Goal: Task Accomplishment & Management: Manage account settings

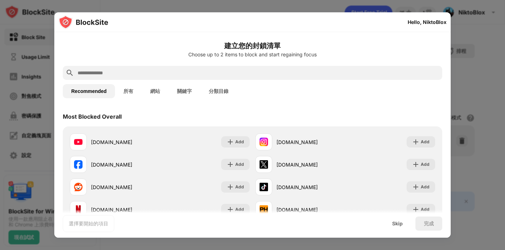
click at [465, 55] on div at bounding box center [252, 125] width 505 height 250
click at [483, 69] on div at bounding box center [252, 125] width 505 height 250
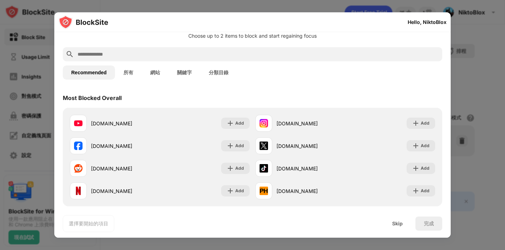
scroll to position [71, 0]
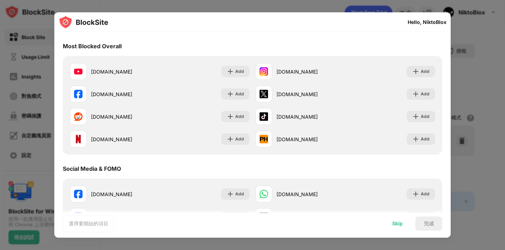
click at [393, 223] on div "Skip" at bounding box center [397, 224] width 11 height 6
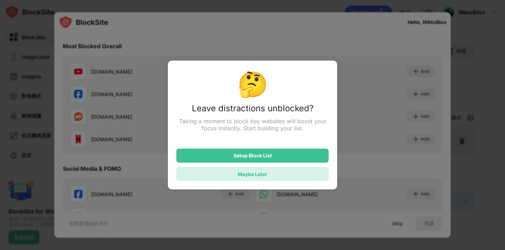
click at [295, 177] on div "Maybe Later" at bounding box center [252, 174] width 152 height 14
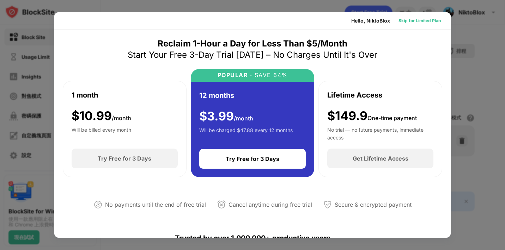
click at [423, 21] on div "Skip for Limited Plan" at bounding box center [419, 20] width 42 height 7
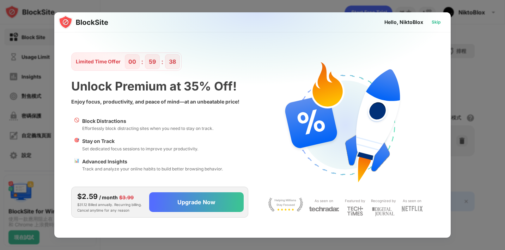
click at [436, 22] on div "Skip" at bounding box center [435, 22] width 9 height 7
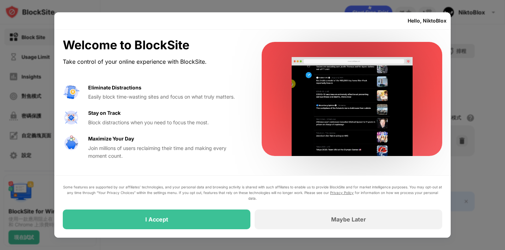
drag, startPoint x: 436, startPoint y: 22, endPoint x: 313, endPoint y: 186, distance: 205.3
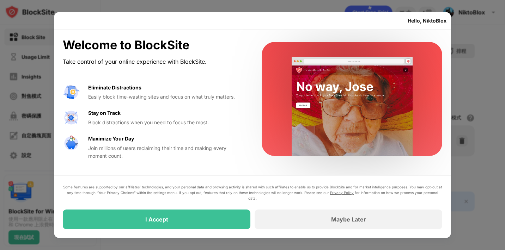
click at [305, 185] on div "Hello, NiktoBlox Welcome to BlockSite Take control of your online experience wi…" at bounding box center [252, 125] width 396 height 226
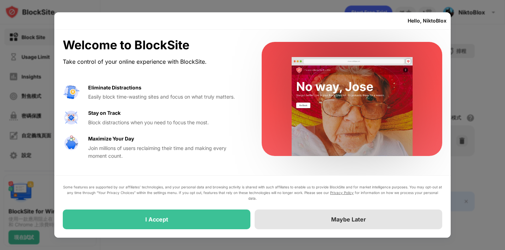
click at [309, 221] on div "Maybe Later" at bounding box center [349, 220] width 188 height 20
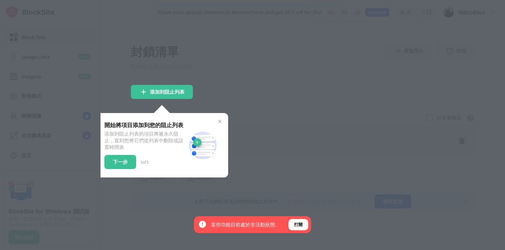
drag, startPoint x: 309, startPoint y: 221, endPoint x: 267, endPoint y: 194, distance: 49.9
click at [222, 122] on div "開始將項目添加到您的阻止列表 添加到阻止列表的項目將被永久阻止，直到您將它們從列表中刪除或設置時間表 下一步 1 of 3" at bounding box center [162, 145] width 132 height 65
click at [220, 122] on img at bounding box center [220, 122] width 6 height 6
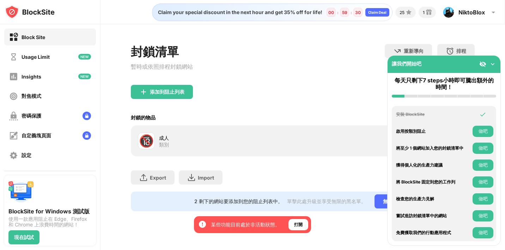
click at [481, 133] on button "做吧" at bounding box center [482, 131] width 21 height 11
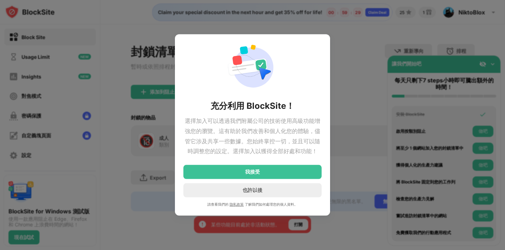
click at [483, 110] on div at bounding box center [252, 125] width 505 height 250
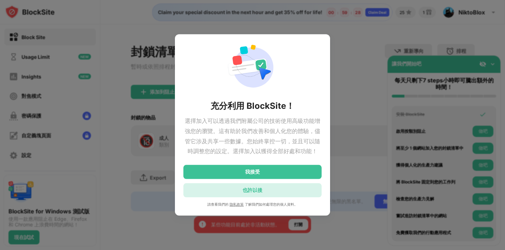
click at [287, 192] on div "也許以後" at bounding box center [252, 191] width 138 height 14
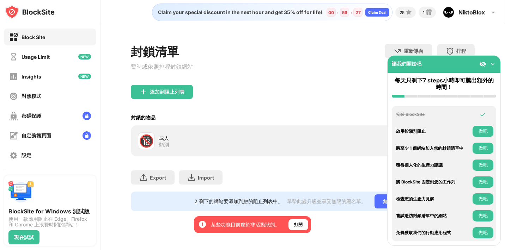
click at [483, 62] on img at bounding box center [482, 64] width 7 height 7
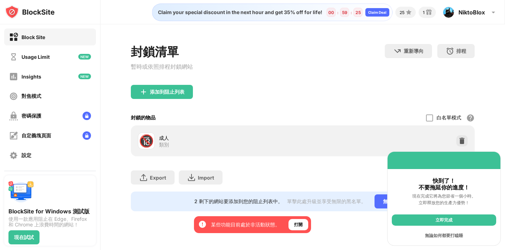
click at [459, 234] on div "無論如何都要打瞌睡" at bounding box center [444, 235] width 104 height 11
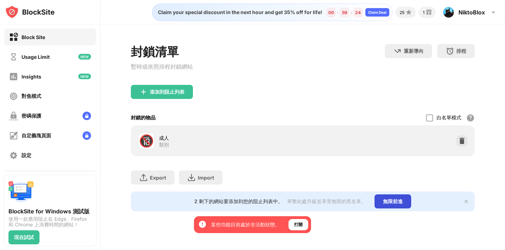
drag, startPoint x: 459, startPoint y: 234, endPoint x: 399, endPoint y: 206, distance: 66.1
click at [417, 208] on div "Claim your special discount in the next hour and get 35% off for life! 00 : 59 …" at bounding box center [302, 125] width 404 height 250
click at [302, 224] on div "打開" at bounding box center [298, 224] width 8 height 7
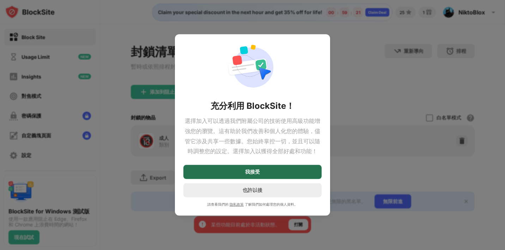
click at [288, 173] on div "我接受" at bounding box center [252, 172] width 138 height 14
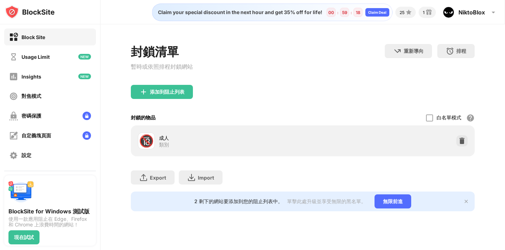
click at [469, 204] on div "2 剩下的網站要添加到您的阻止列表中。 單擊此處升級並享受無限的黑名單。 無限前進" at bounding box center [303, 202] width 344 height 20
click at [466, 204] on img at bounding box center [466, 202] width 6 height 6
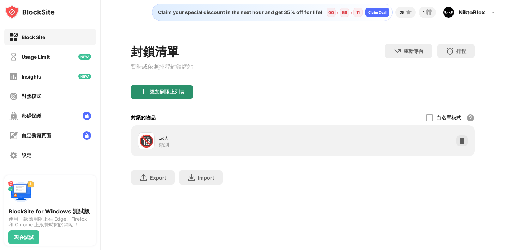
click at [160, 94] on div "添加到阻止列表" at bounding box center [167, 92] width 35 height 6
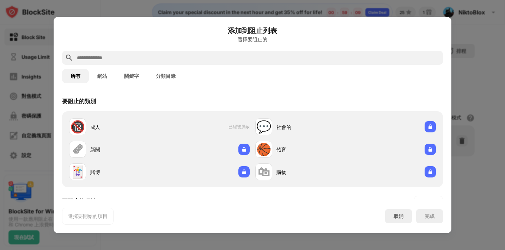
click at [133, 78] on button "關鍵字" at bounding box center [132, 76] width 32 height 14
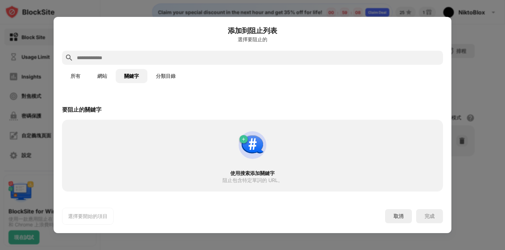
click at [246, 145] on img at bounding box center [252, 145] width 34 height 34
drag, startPoint x: 155, startPoint y: 142, endPoint x: 268, endPoint y: 168, distance: 115.5
click at [268, 168] on div "使用搜索添加關鍵字 阻止包含特定單詞的 URL。" at bounding box center [252, 155] width 372 height 63
click at [252, 179] on div "使用搜索添加關鍵字 阻止包含特定單詞的 URL。" at bounding box center [252, 155] width 372 height 63
click at [141, 53] on div at bounding box center [252, 58] width 381 height 14
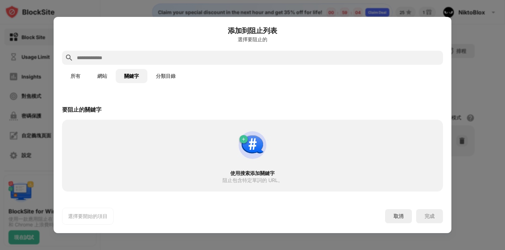
click at [141, 59] on input "text" at bounding box center [258, 58] width 364 height 8
type input "*"
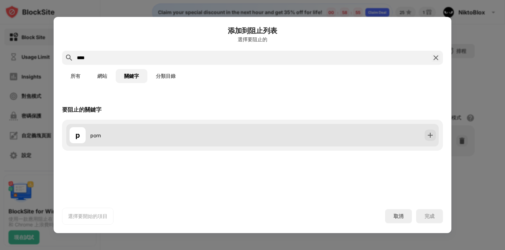
type input "****"
click at [429, 135] on img at bounding box center [430, 135] width 7 height 7
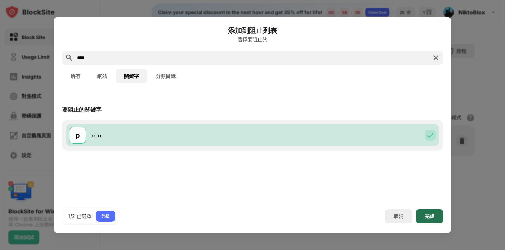
click at [420, 213] on div "完成" at bounding box center [429, 216] width 27 height 14
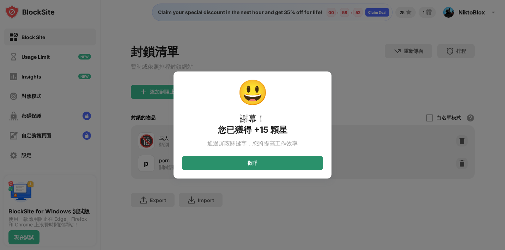
click at [234, 164] on div "歡呼" at bounding box center [252, 163] width 141 height 14
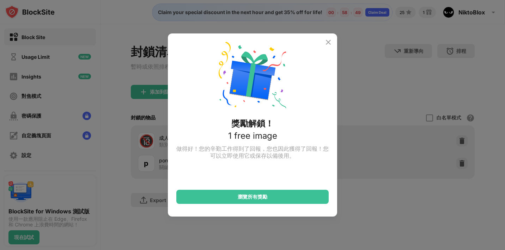
click at [329, 43] on img at bounding box center [328, 42] width 8 height 8
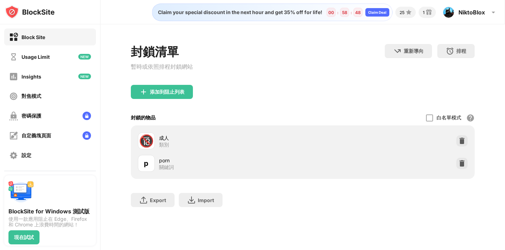
click at [305, 173] on div "p porn 關鍵詞" at bounding box center [302, 163] width 335 height 23
click at [157, 167] on div "p porn 關鍵詞" at bounding box center [220, 163] width 165 height 17
click at [179, 97] on div "添加到阻止列表" at bounding box center [162, 92] width 62 height 14
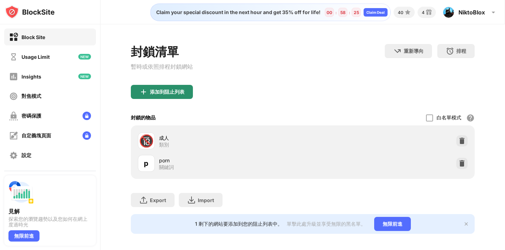
click at [184, 95] on div "添加到阻止列表" at bounding box center [167, 92] width 35 height 6
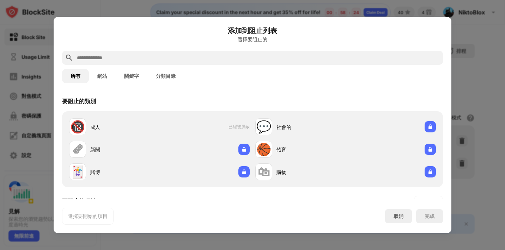
click at [138, 74] on button "關鍵字" at bounding box center [132, 76] width 32 height 14
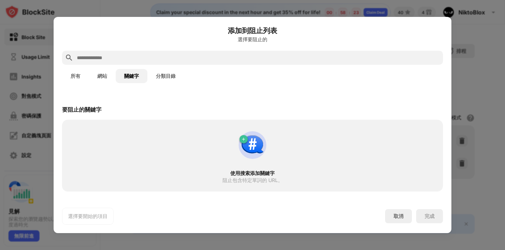
click at [161, 55] on input "text" at bounding box center [258, 58] width 364 height 8
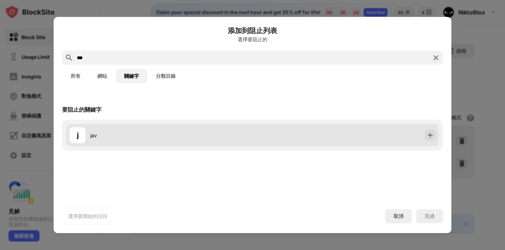
type input "***"
click at [273, 136] on div "j jav" at bounding box center [252, 135] width 372 height 23
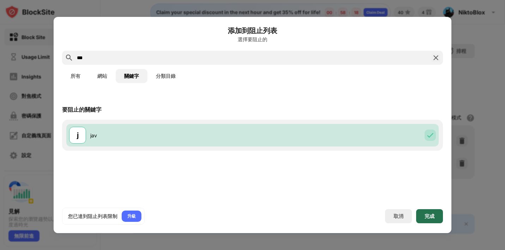
click at [428, 219] on div "完成" at bounding box center [429, 216] width 27 height 14
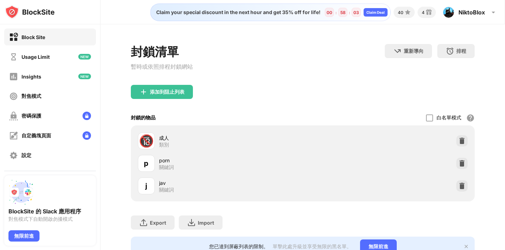
click at [190, 92] on div "添加到阻止列表" at bounding box center [162, 92] width 62 height 14
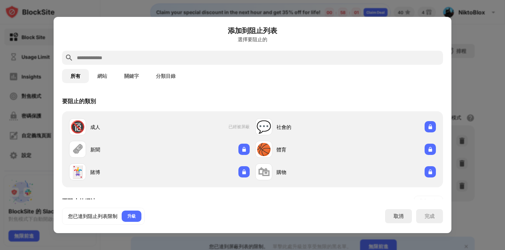
drag, startPoint x: 127, startPoint y: 73, endPoint x: 135, endPoint y: 66, distance: 10.6
click at [127, 73] on button "關鍵字" at bounding box center [132, 76] width 32 height 14
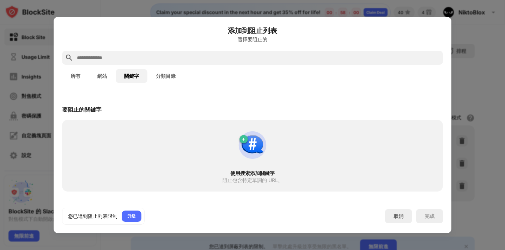
click at [163, 68] on div "所有 網站 關鍵字 分類目錄" at bounding box center [252, 76] width 381 height 23
click at [163, 75] on button "分類目錄" at bounding box center [165, 76] width 37 height 14
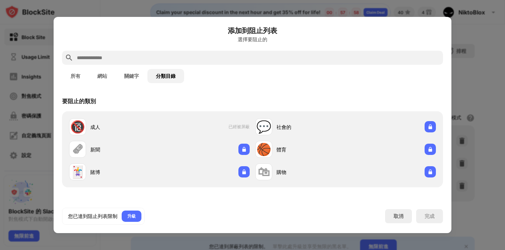
click at [140, 75] on button "關鍵字" at bounding box center [132, 76] width 32 height 14
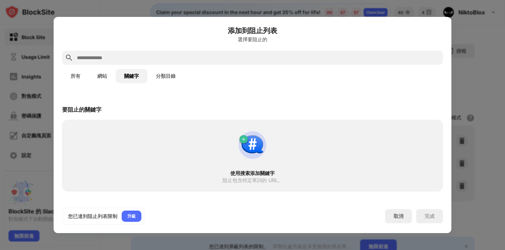
click at [149, 56] on input "text" at bounding box center [258, 58] width 364 height 8
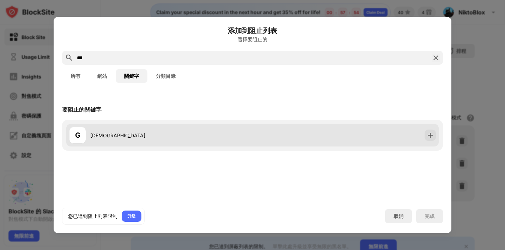
type input "***"
click at [422, 135] on div "G Gay" at bounding box center [252, 135] width 372 height 23
click at [430, 134] on img at bounding box center [430, 135] width 7 height 7
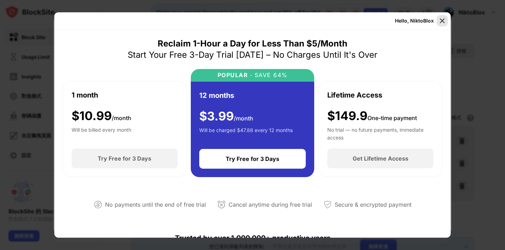
click at [443, 19] on img at bounding box center [442, 20] width 7 height 7
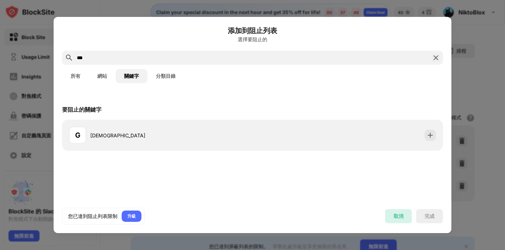
click at [394, 216] on div "取消" at bounding box center [398, 216] width 10 height 7
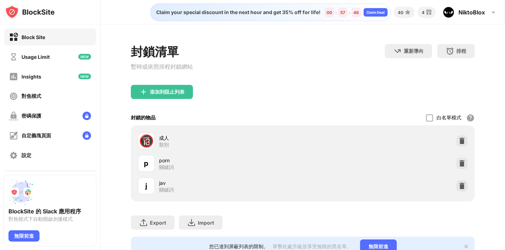
click at [454, 180] on div "j jav 關鍵詞" at bounding box center [302, 186] width 335 height 23
click at [458, 164] on img at bounding box center [461, 163] width 7 height 7
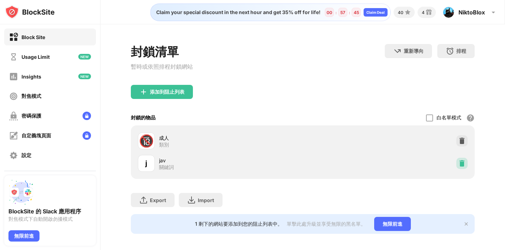
click at [458, 167] on img at bounding box center [461, 163] width 7 height 7
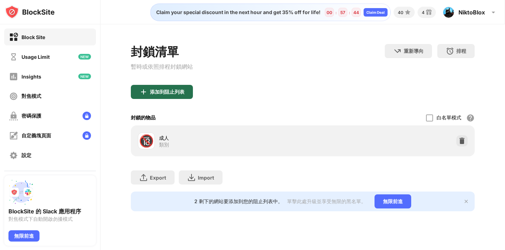
click at [185, 96] on div "添加到阻止列表" at bounding box center [162, 92] width 62 height 14
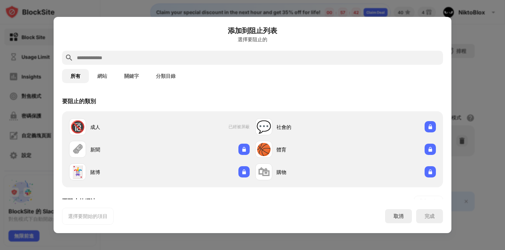
click at [106, 73] on button "網站" at bounding box center [102, 76] width 27 height 14
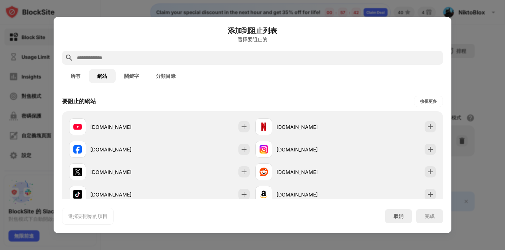
click at [153, 77] on button "分類目錄" at bounding box center [165, 76] width 37 height 14
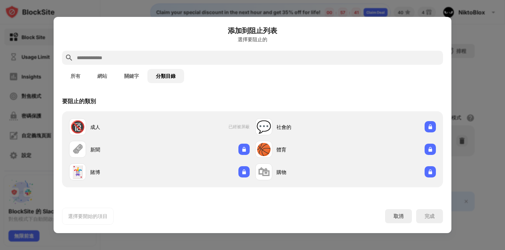
click at [129, 76] on button "關鍵字" at bounding box center [132, 76] width 32 height 14
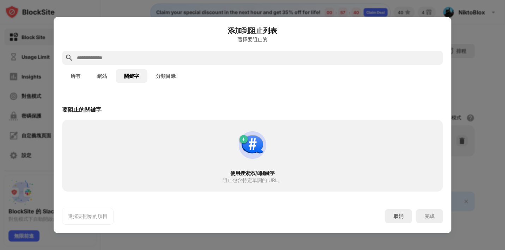
click at [143, 59] on input "text" at bounding box center [258, 58] width 364 height 8
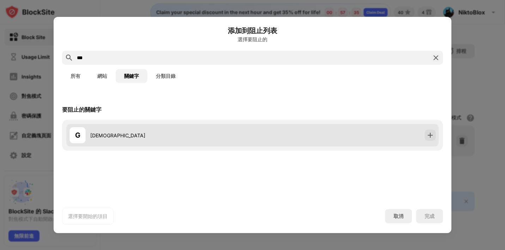
type input "***"
click at [104, 130] on div "G Gay" at bounding box center [160, 135] width 183 height 17
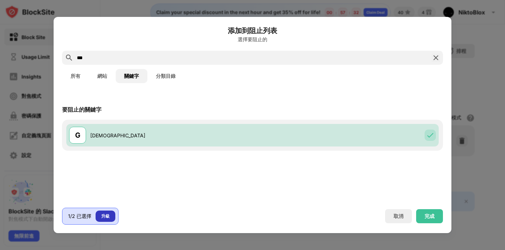
click at [98, 215] on div "升級" at bounding box center [106, 216] width 20 height 11
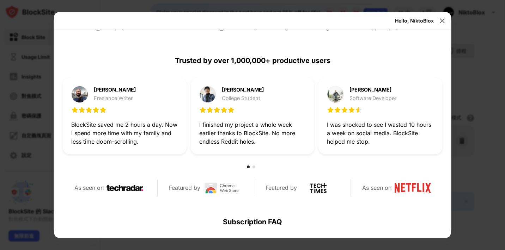
scroll to position [176, 0]
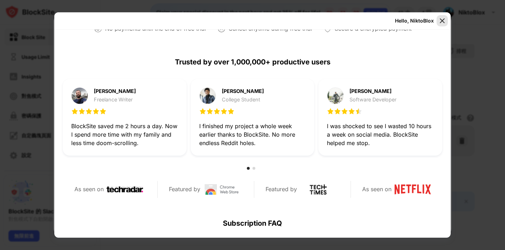
click at [443, 23] on img at bounding box center [442, 20] width 7 height 7
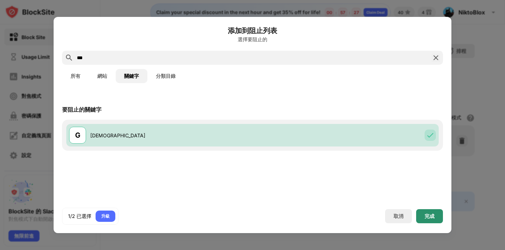
click at [422, 214] on div "完成" at bounding box center [429, 216] width 27 height 14
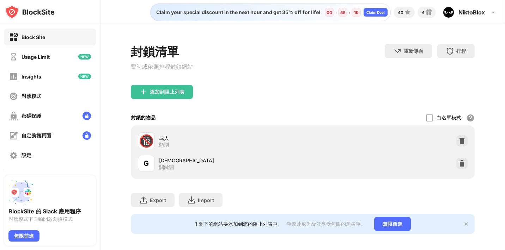
scroll to position [11, 0]
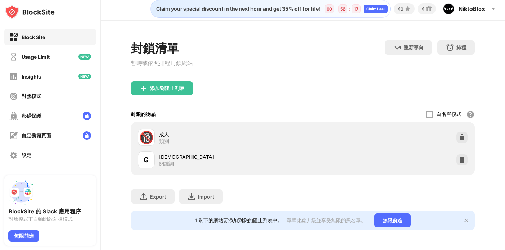
click at [152, 133] on div "🔞" at bounding box center [146, 137] width 15 height 14
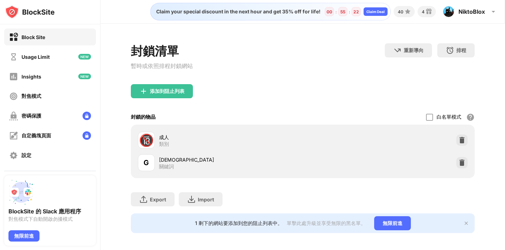
scroll to position [0, 0]
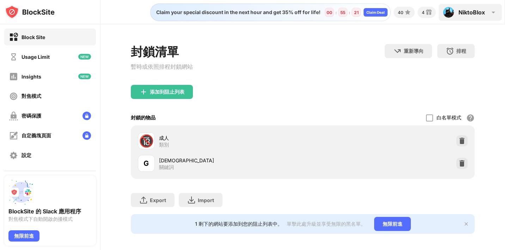
click at [467, 19] on div "NiktoBlox NiktoBlox View Account Insights Premium Rewards Settings Support Log …" at bounding box center [470, 12] width 63 height 17
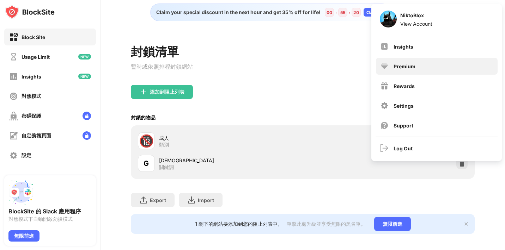
click at [401, 66] on div "Premium" at bounding box center [404, 66] width 22 height 6
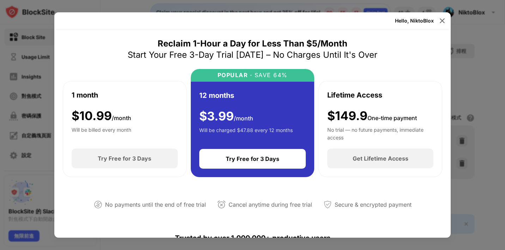
click at [382, 97] on div "Lifetime Access $149.9 One-time payment No trial — no future payments, immediat…" at bounding box center [380, 115] width 106 height 50
drag, startPoint x: 368, startPoint y: 97, endPoint x: 294, endPoint y: 102, distance: 74.2
click at [294, 102] on div "1 month $ 10.99 /month Will be billed every month Try Free for 3 Days POPULAR ·…" at bounding box center [252, 123] width 379 height 108
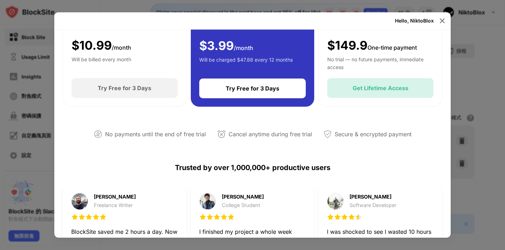
click at [382, 84] on div "Get Lifetime Access" at bounding box center [380, 88] width 106 height 20
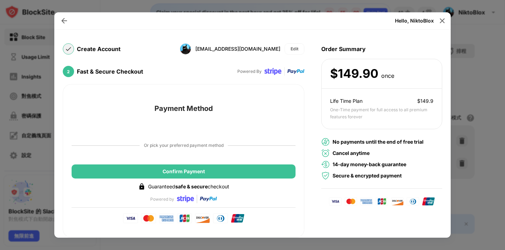
scroll to position [16, 0]
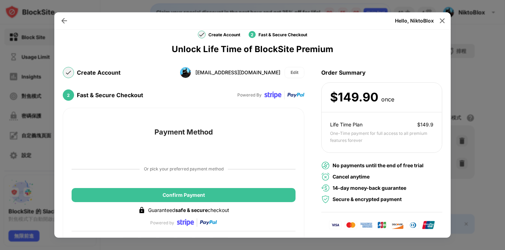
click at [276, 119] on div "Create Account boedblox1112@gmail.com Edit 2 Fast & Secure Checkout Powered By …" at bounding box center [252, 162] width 379 height 199
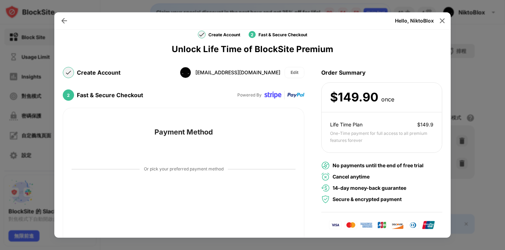
drag, startPoint x: 271, startPoint y: 23, endPoint x: 277, endPoint y: 24, distance: 6.4
click at [271, 23] on div "Hello, NiktoBlox" at bounding box center [252, 20] width 396 height 17
click at [441, 24] on div at bounding box center [441, 20] width 11 height 11
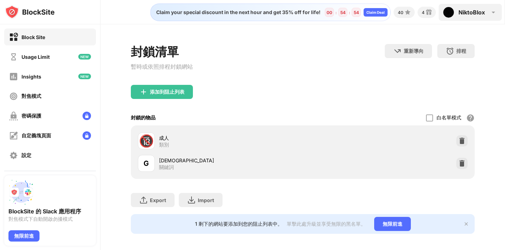
click at [456, 13] on div "NiktoBlox NiktoBlox View Account Insights Premium Rewards Settings Support Log …" at bounding box center [470, 12] width 63 height 17
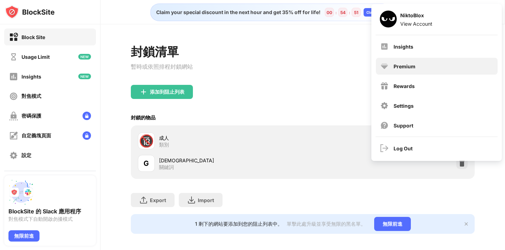
drag, startPoint x: 411, startPoint y: 84, endPoint x: 416, endPoint y: 63, distance: 22.0
click at [416, 63] on div "Insights Premium Rewards Settings Support" at bounding box center [437, 86] width 130 height 102
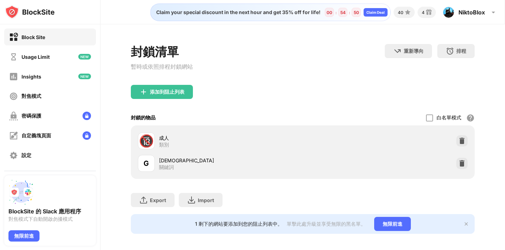
drag, startPoint x: 416, startPoint y: 63, endPoint x: 455, endPoint y: 25, distance: 54.3
click at [453, 29] on div "封鎖清單 暫時或依照排程封鎖網站 重新導向 按一下設定重新導向網站 排程 選擇阻止列表將處於活動狀態的日期和時間範圍。 添加到阻止列表 封鎖的物品 白名單模式…" at bounding box center [302, 138] width 404 height 229
click at [468, 9] on div "NiktoBlox" at bounding box center [471, 12] width 26 height 7
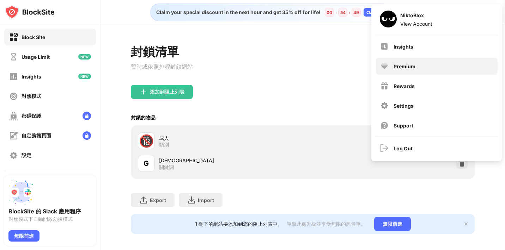
click at [408, 62] on div "Premium" at bounding box center [437, 66] width 122 height 17
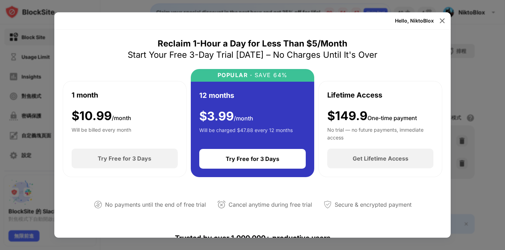
click at [371, 104] on div "Lifetime Access $149.9 One-time payment No trial — no future payments, immediat…" at bounding box center [380, 115] width 106 height 50
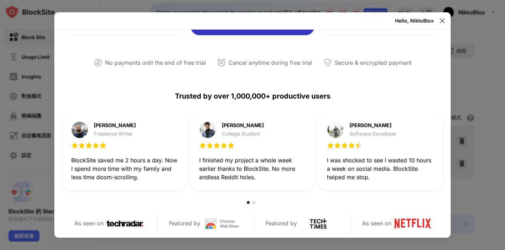
scroll to position [141, 0]
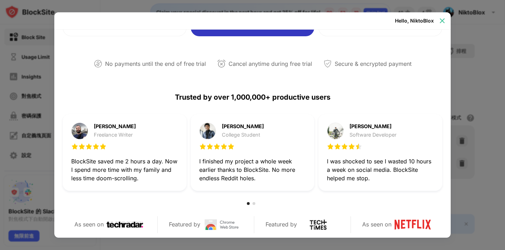
click at [439, 22] on img at bounding box center [442, 20] width 7 height 7
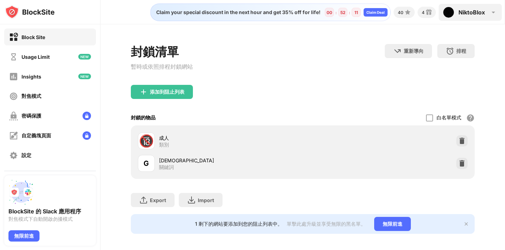
click at [490, 11] on img at bounding box center [493, 12] width 8 height 8
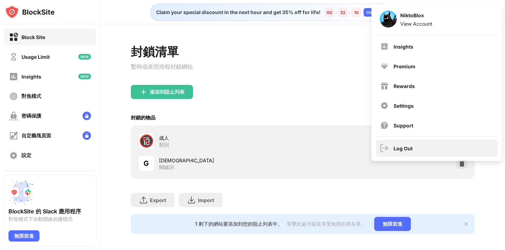
click at [396, 148] on div "Log Out" at bounding box center [402, 149] width 19 height 6
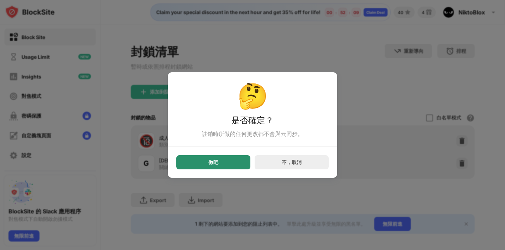
click at [226, 165] on div "做吧" at bounding box center [213, 162] width 74 height 14
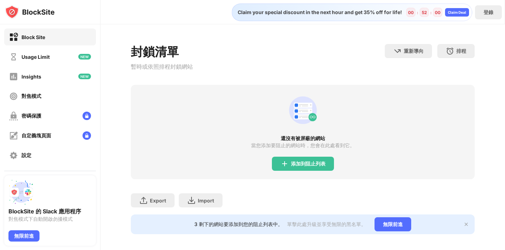
click at [267, 31] on div "封鎖清單 暫時或依照排程封鎖網站 重新導向 按一下設定重新導向網站 排程 選擇阻止列表將處於活動狀態的日期和時間範圍。 還沒有被屏蔽的網站 當您添加要阻止的網…" at bounding box center [302, 139] width 404 height 230
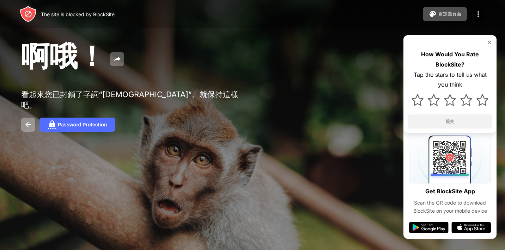
click at [487, 43] on img at bounding box center [489, 42] width 6 height 6
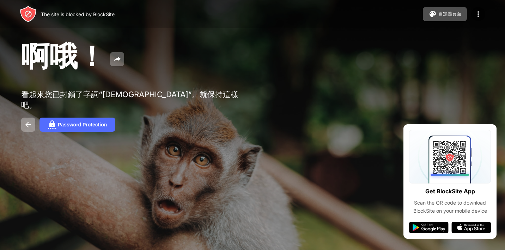
click at [42, 26] on div "The site is blocked by BlockSite 自定義頁面 編輯阻止列表 重新導向 自定義阻止頁面 Upgrade 密碼保護 Upgrade" at bounding box center [252, 14] width 505 height 28
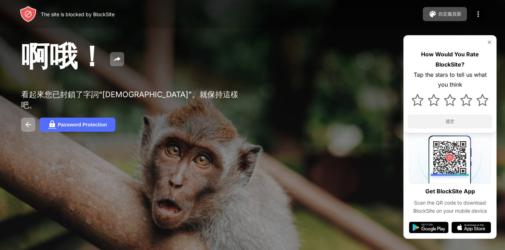
drag, startPoint x: 115, startPoint y: 13, endPoint x: 94, endPoint y: 16, distance: 21.0
click at [94, 16] on div "The site is blocked by BlockSite" at bounding box center [78, 14] width 74 height 6
click at [335, 137] on div "啊哦！ 看起來您已封鎖了字詞“[DEMOGRAPHIC_DATA]”。就保持這樣吧。 Password Protection How Would You Ra…" at bounding box center [252, 85] width 505 height 170
